Goal: Find specific page/section: Find specific page/section

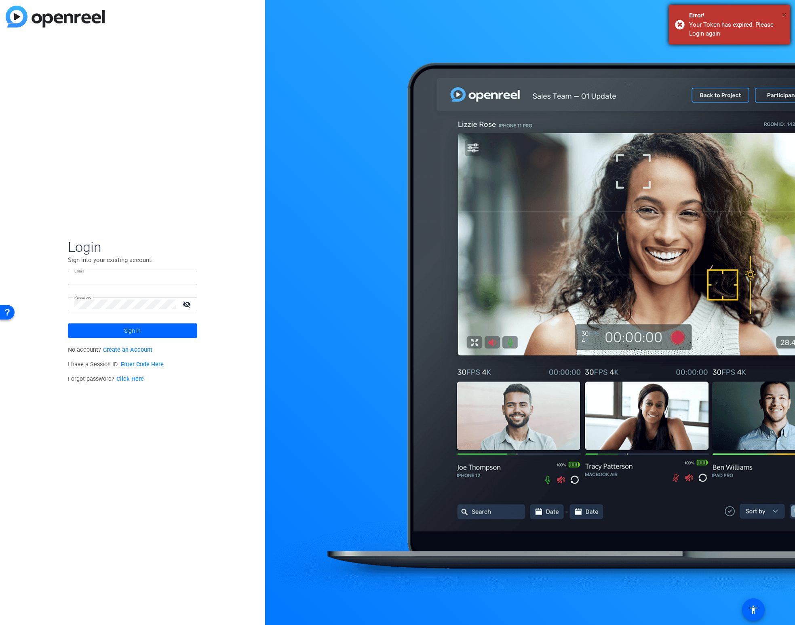
type input "chris@morris-chapman.com"
drag, startPoint x: 784, startPoint y: 16, endPoint x: 607, endPoint y: 92, distance: 192.3
click at [783, 16] on span "×" at bounding box center [784, 15] width 4 height 10
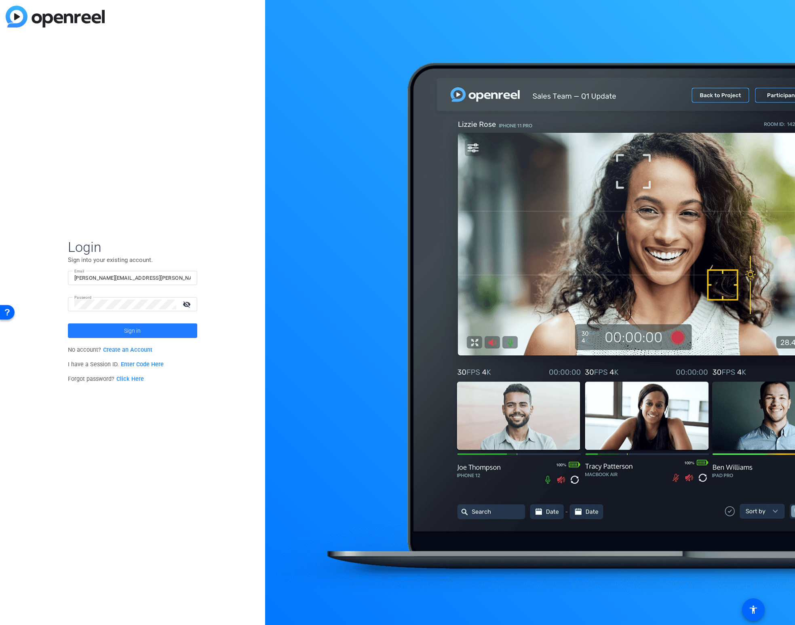
click at [104, 337] on span at bounding box center [132, 330] width 129 height 19
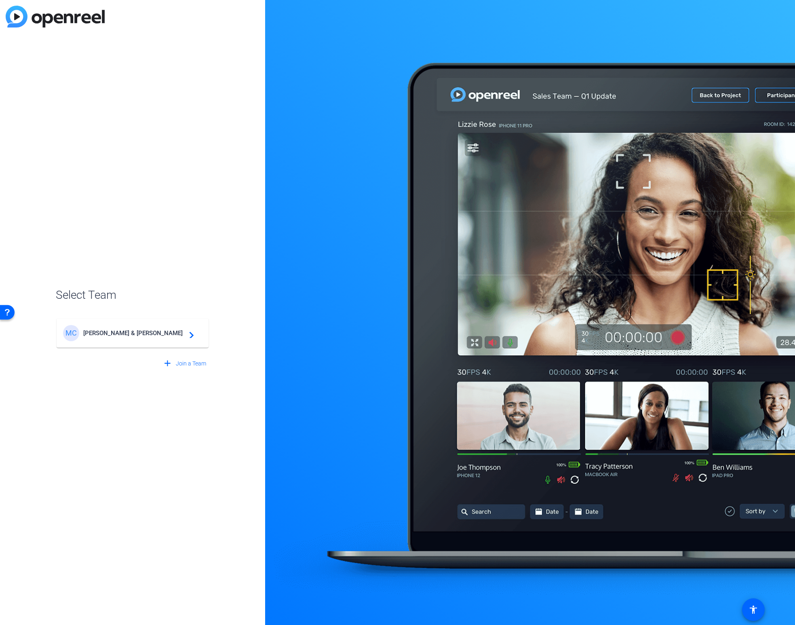
click at [121, 334] on span "Morris & Chapman" at bounding box center [133, 332] width 101 height 7
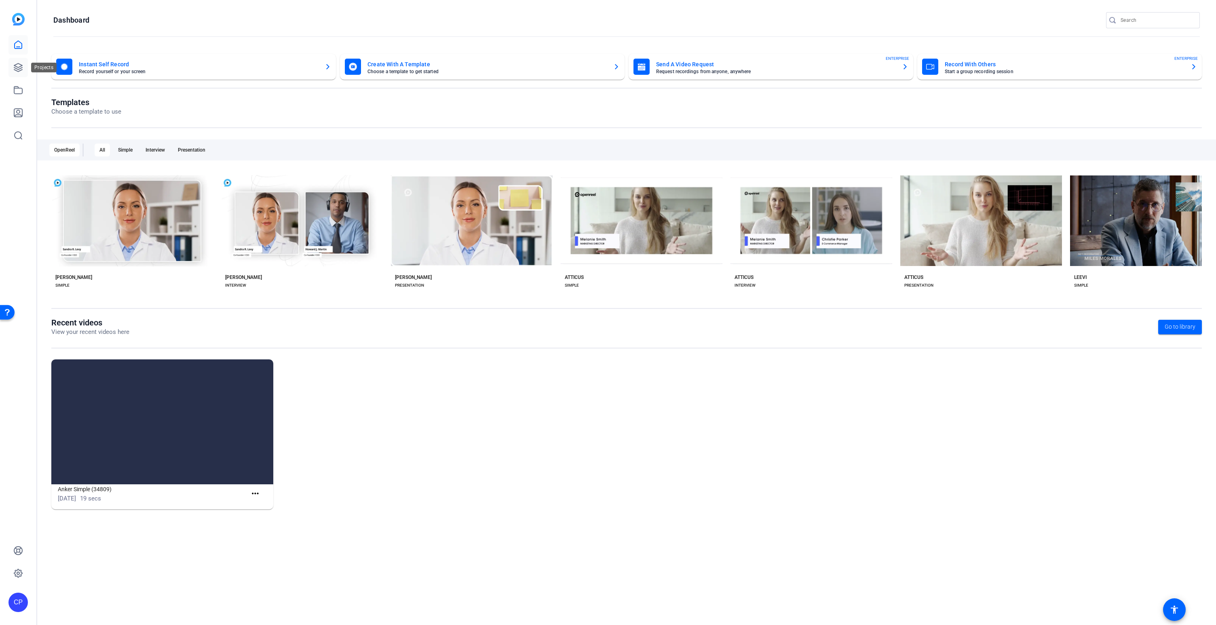
click at [19, 66] on icon at bounding box center [18, 68] width 10 height 10
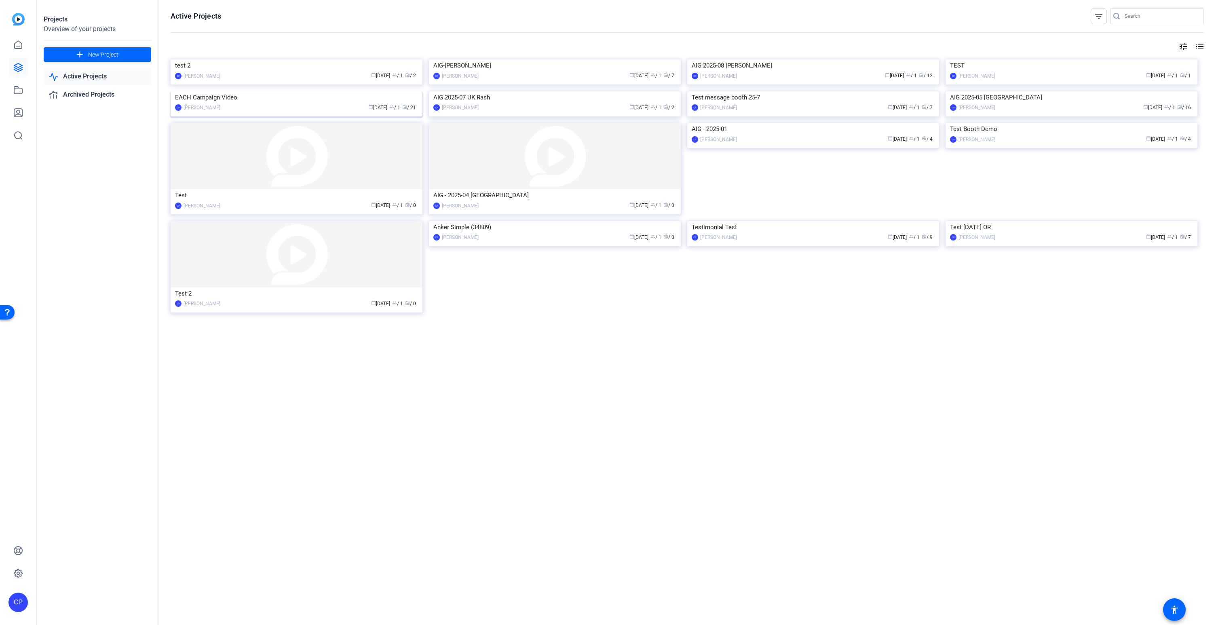
click at [289, 91] on img at bounding box center [297, 91] width 252 height 0
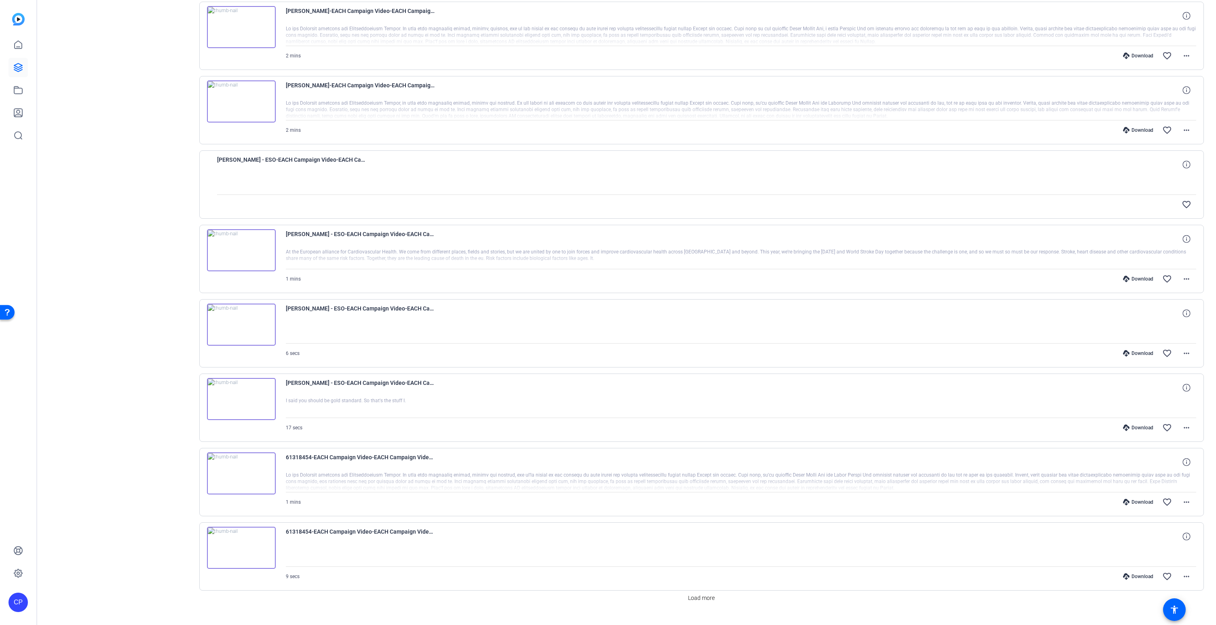
scroll to position [341, 0]
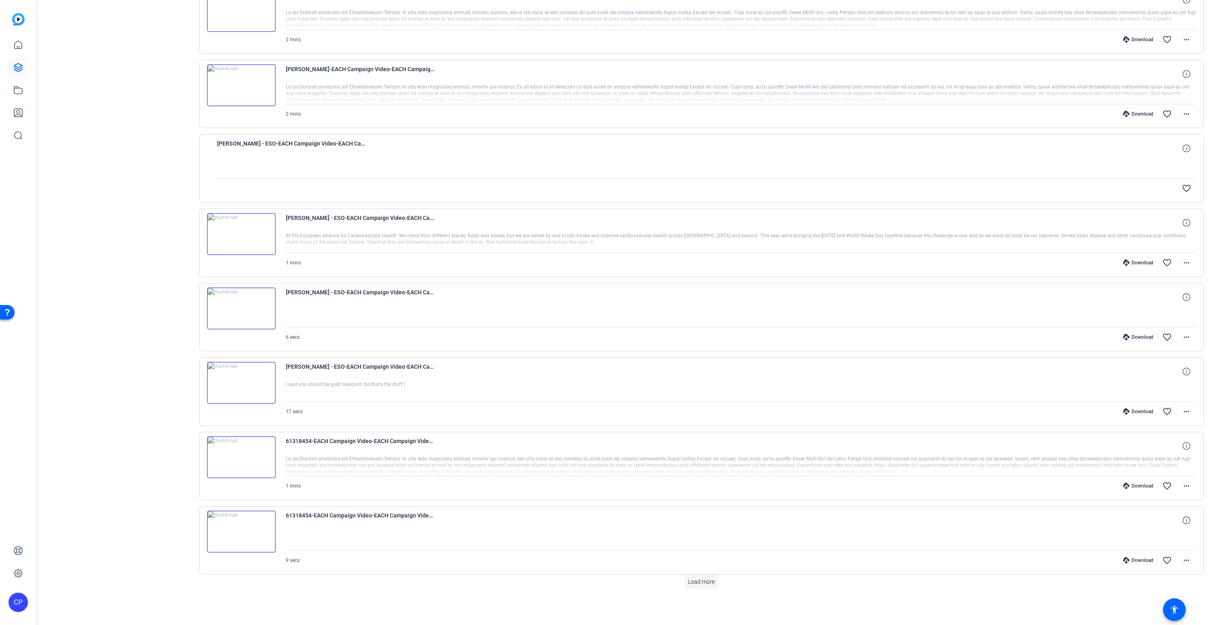
click at [701, 580] on span "Load more" at bounding box center [701, 582] width 27 height 8
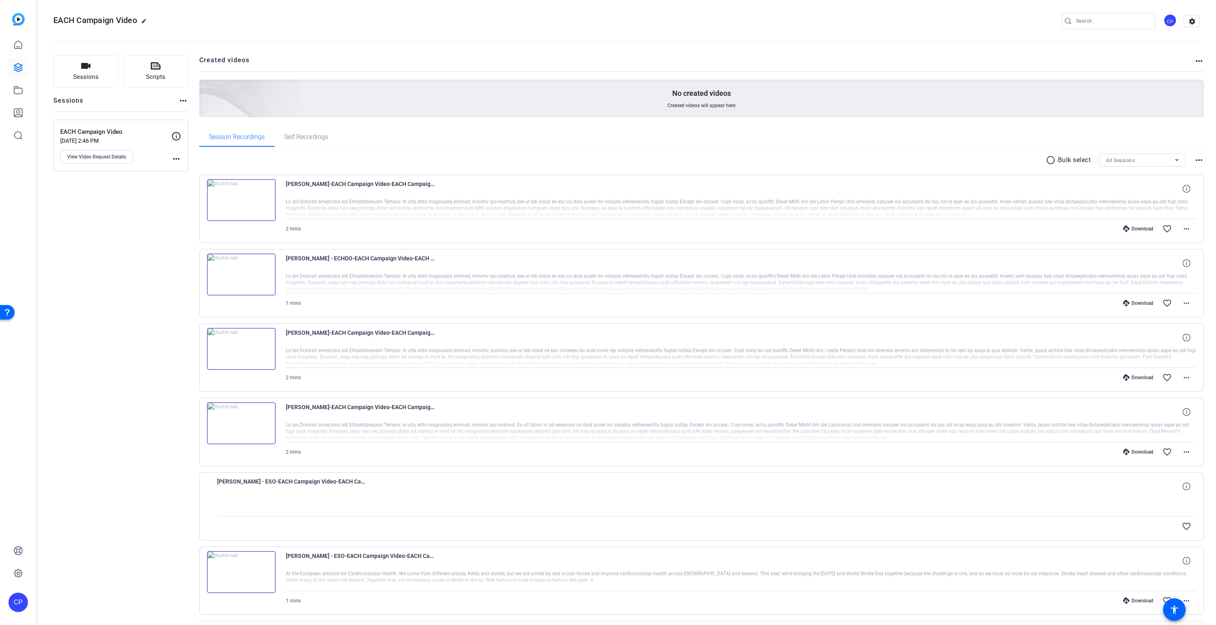
scroll to position [0, 0]
